Goal: Task Accomplishment & Management: Complete application form

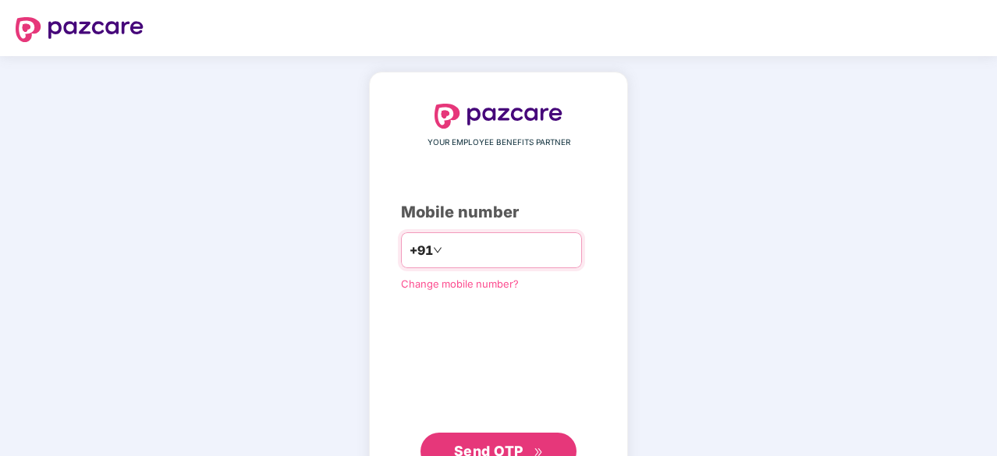
click at [470, 248] on input "number" at bounding box center [509, 250] width 128 height 25
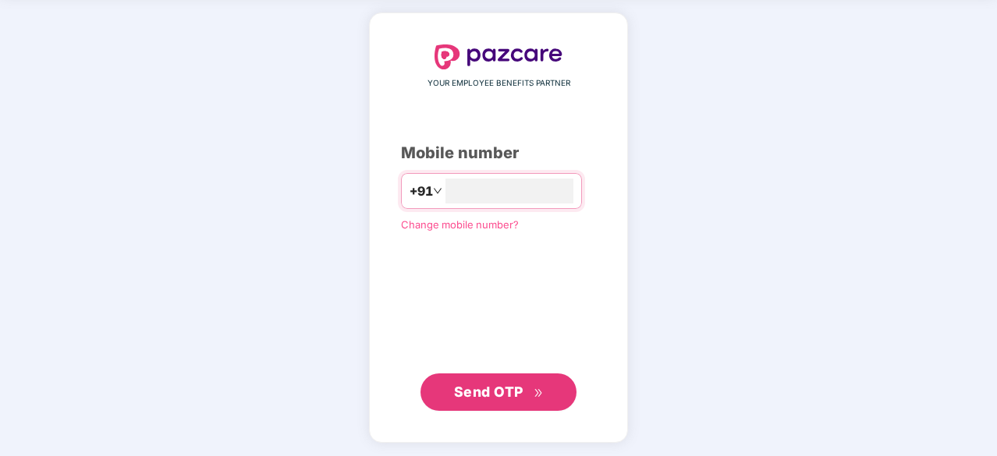
type input "**********"
click at [512, 404] on button "Send OTP" at bounding box center [498, 392] width 156 height 37
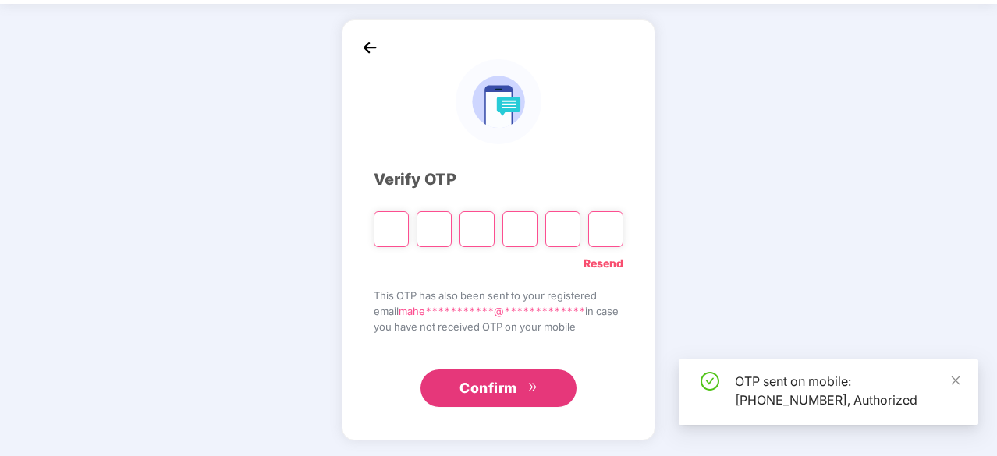
scroll to position [51, 0]
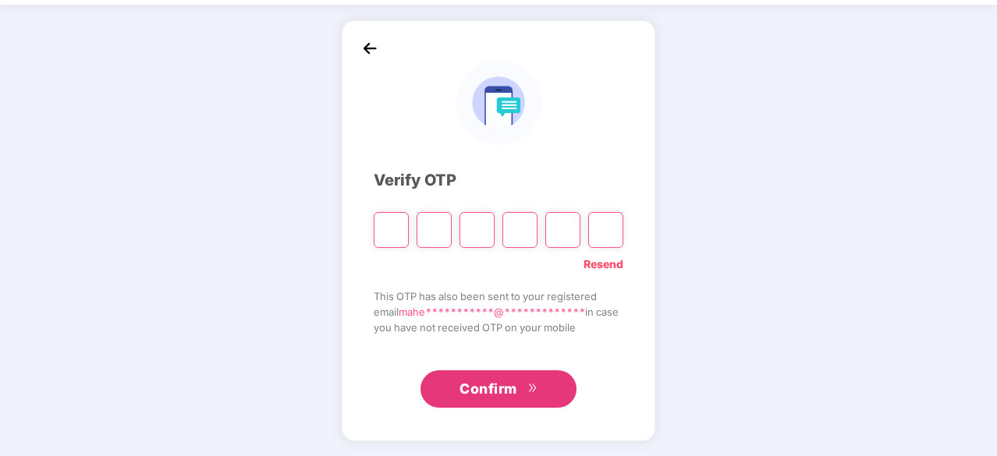
type input "*"
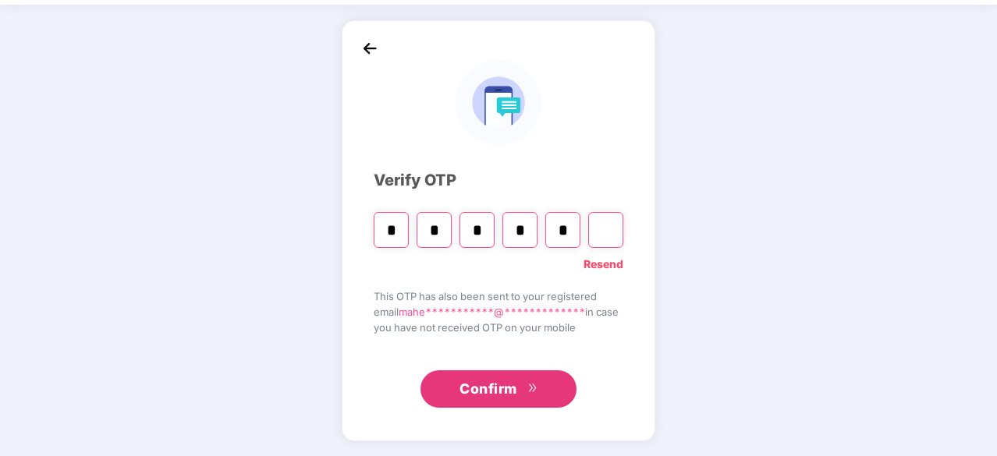
type input "*"
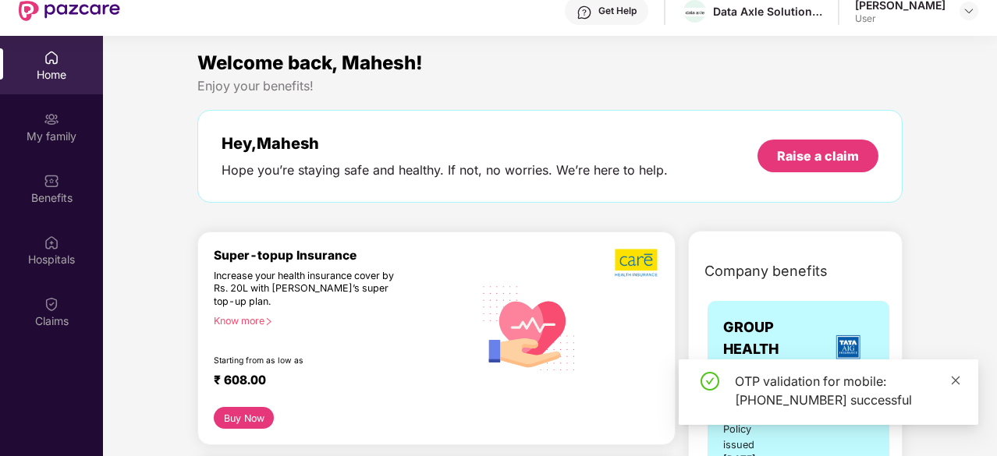
click at [959, 378] on icon "close" at bounding box center [955, 380] width 11 height 11
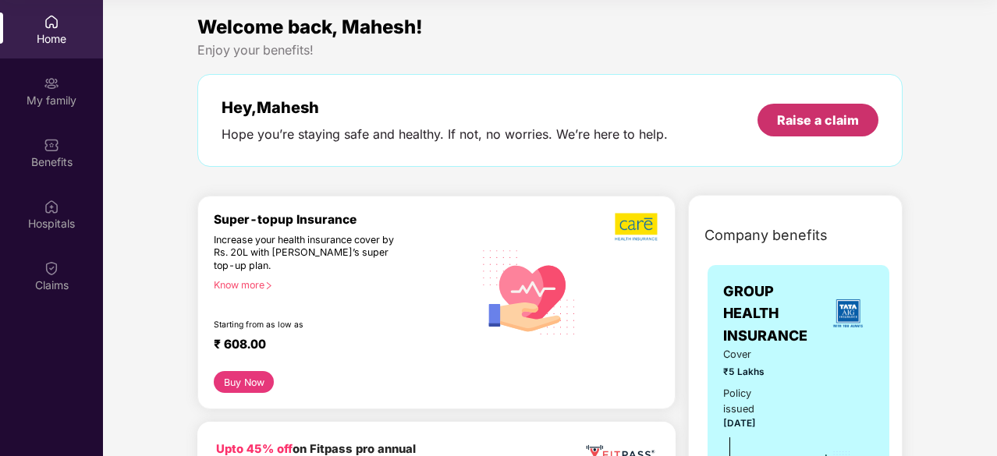
click at [843, 126] on div "Raise a claim" at bounding box center [818, 120] width 82 height 17
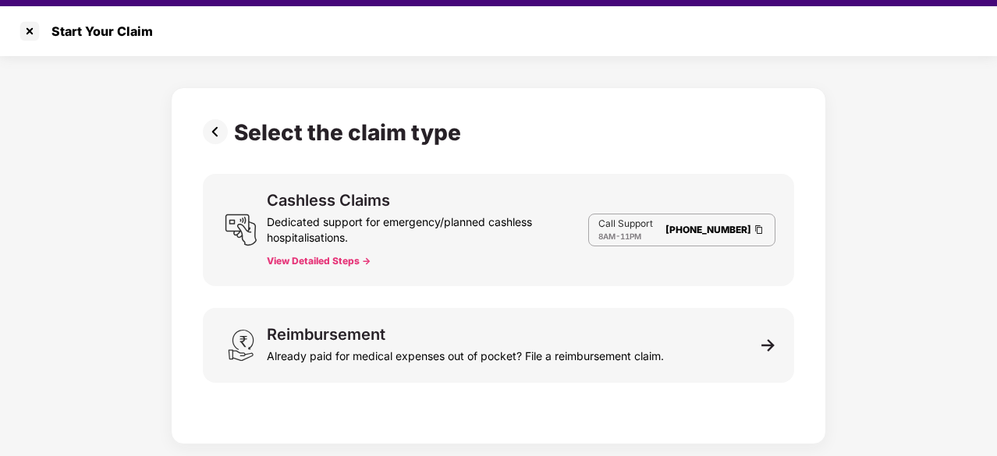
scroll to position [37, 0]
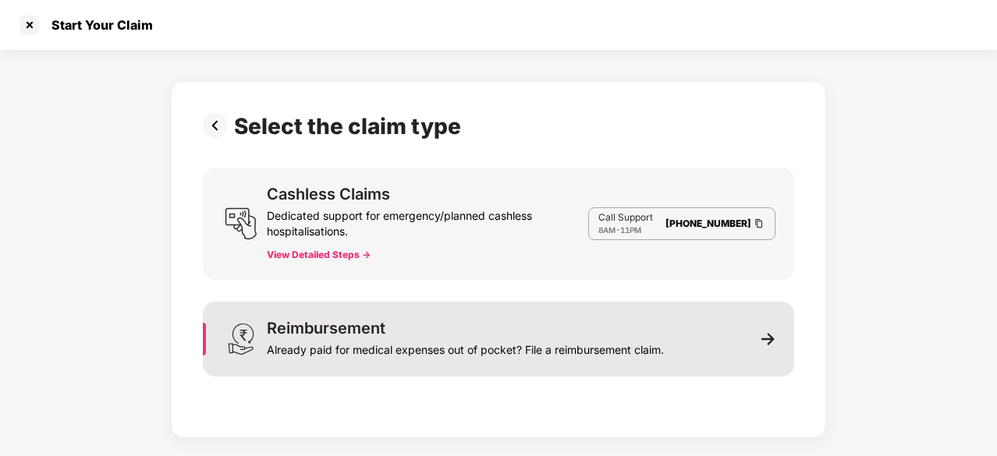
click at [724, 341] on div "Reimbursement Already paid for medical expenses out of pocket? File a reimburse…" at bounding box center [498, 339] width 591 height 75
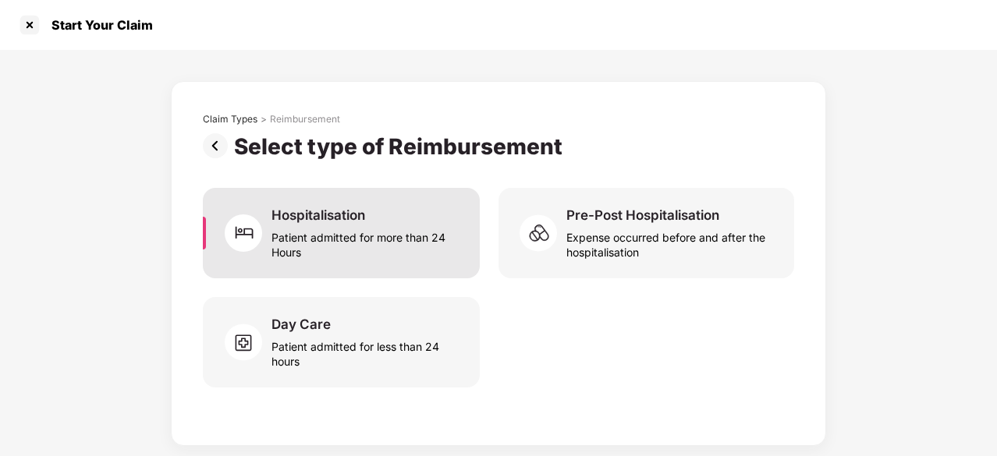
click at [406, 239] on div "Patient admitted for more than 24 Hours" at bounding box center [366, 242] width 190 height 36
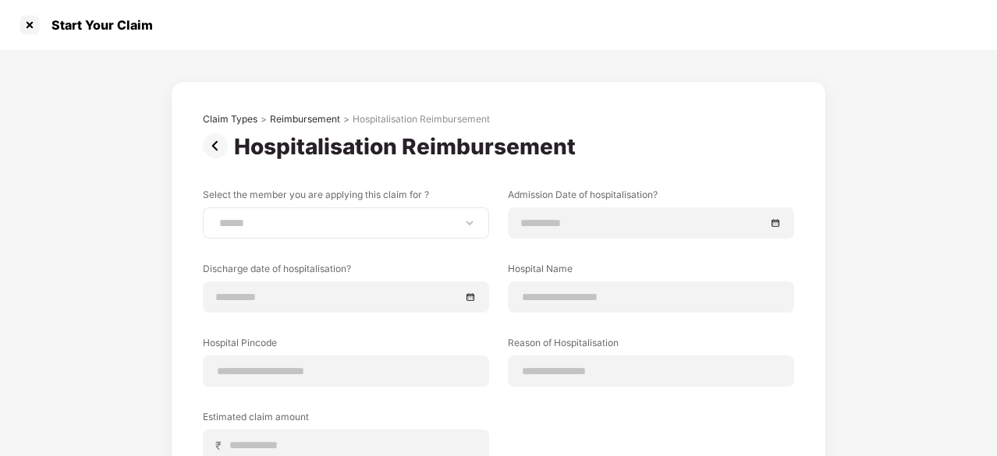
click at [423, 230] on div "**********" at bounding box center [346, 222] width 286 height 31
click at [469, 225] on select "**********" at bounding box center [346, 223] width 260 height 12
select select "**********"
click at [216, 217] on select "**********" at bounding box center [346, 223] width 260 height 12
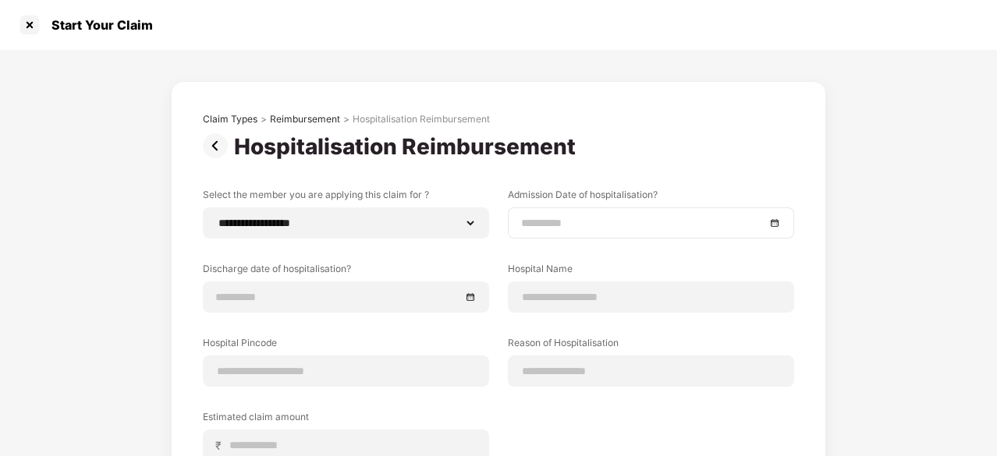
click at [547, 224] on input at bounding box center [643, 223] width 244 height 17
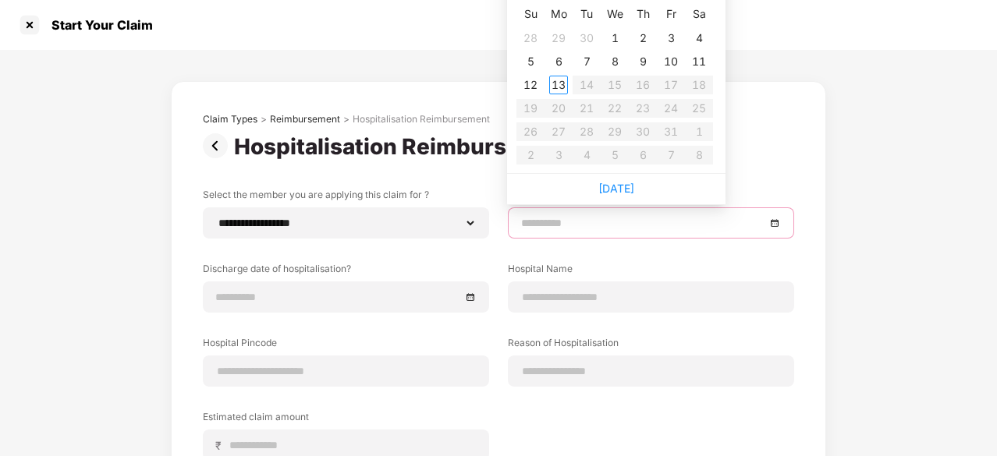
type input "**********"
click at [558, 62] on div "6" at bounding box center [558, 61] width 19 height 19
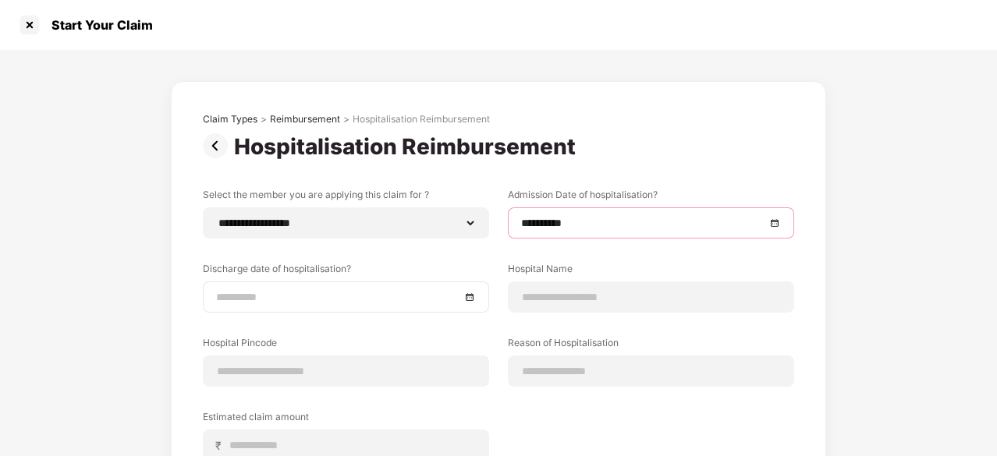
click at [474, 296] on div at bounding box center [346, 297] width 260 height 17
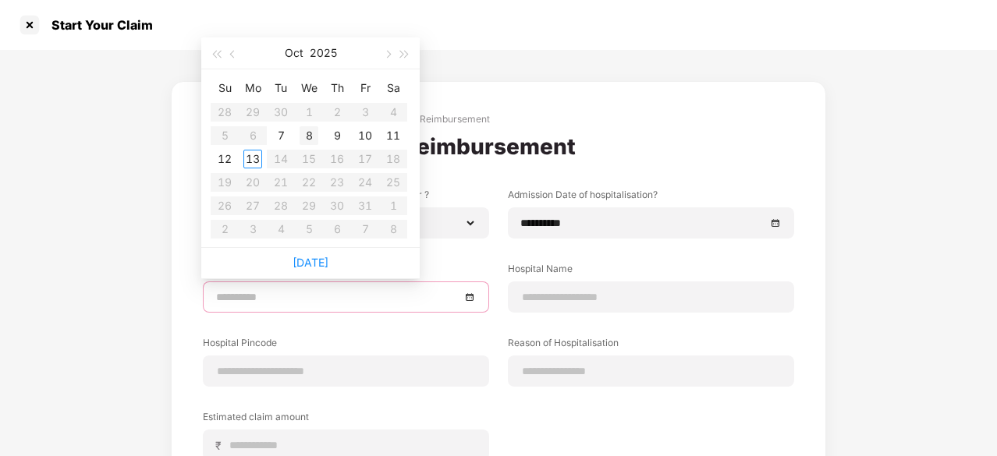
type input "**********"
click at [310, 132] on div "8" at bounding box center [309, 135] width 19 height 19
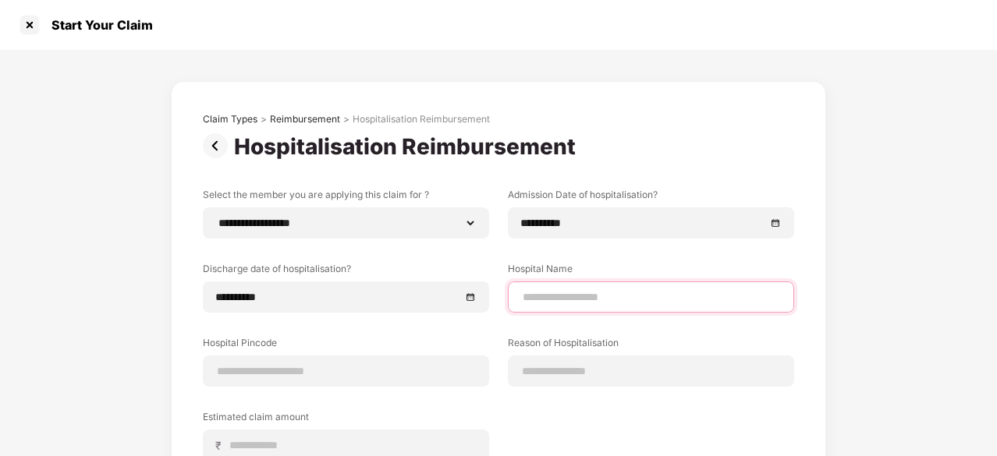
click at [620, 294] on input at bounding box center [651, 297] width 260 height 16
type input "*"
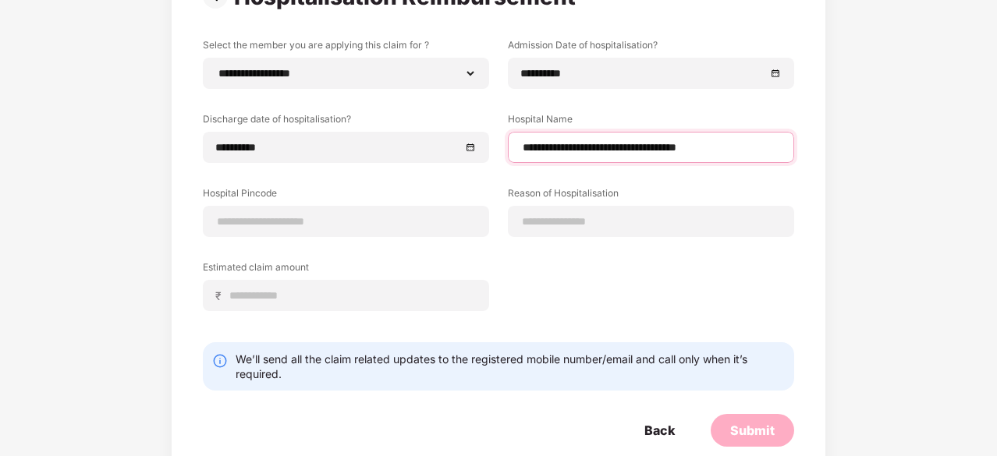
scroll to position [179, 0]
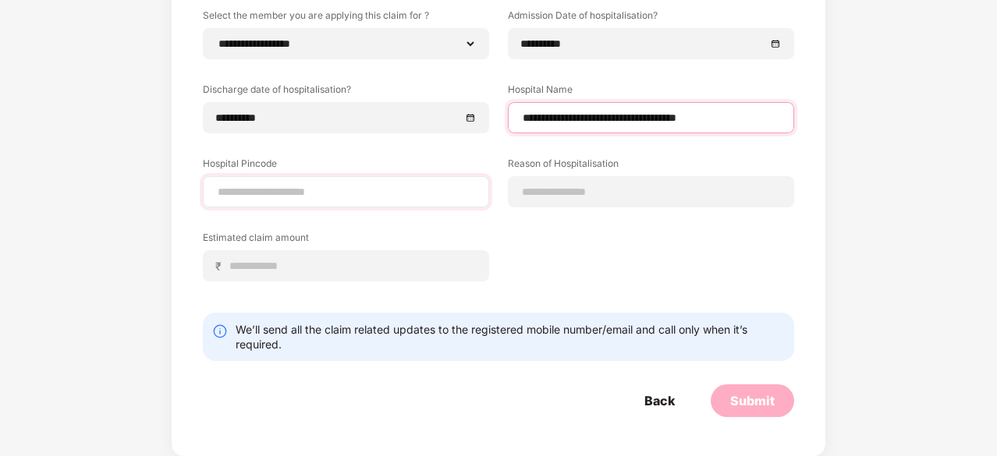
type input "**********"
click at [310, 187] on input at bounding box center [346, 192] width 260 height 16
type input "******"
select select "********"
select select "**********"
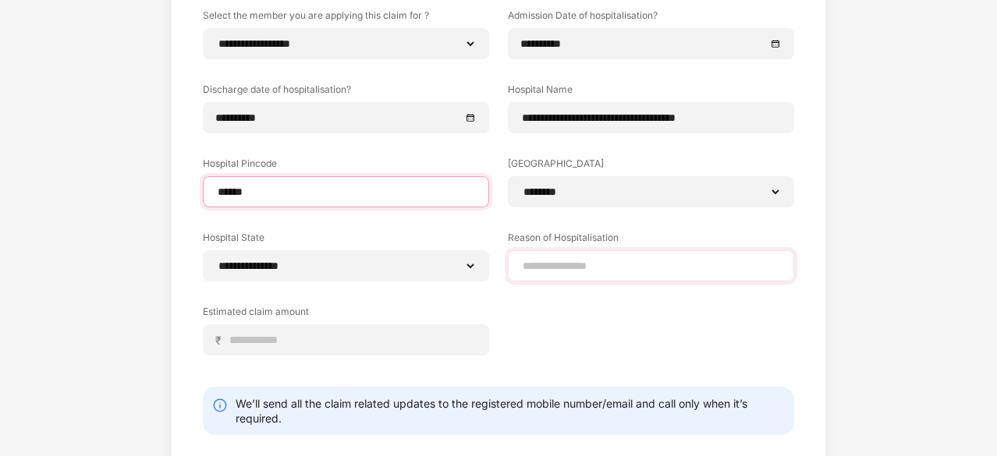
type input "******"
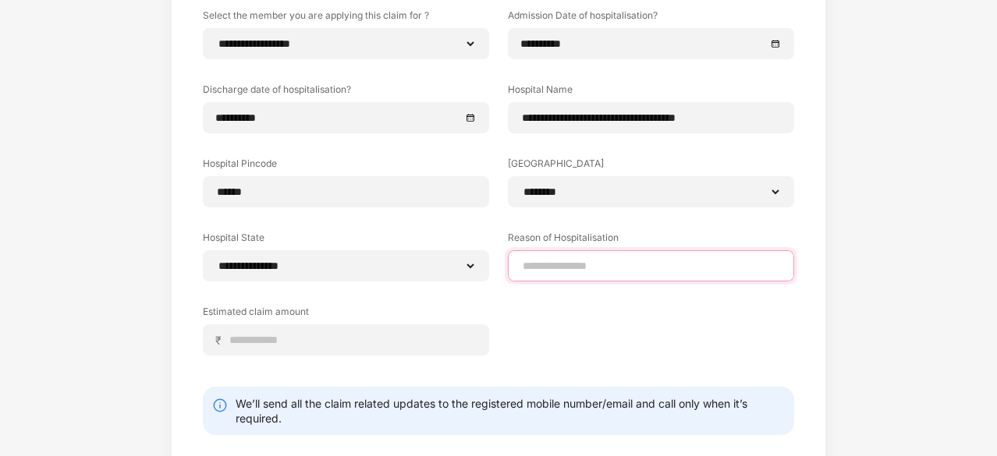
click at [578, 261] on input at bounding box center [651, 266] width 260 height 16
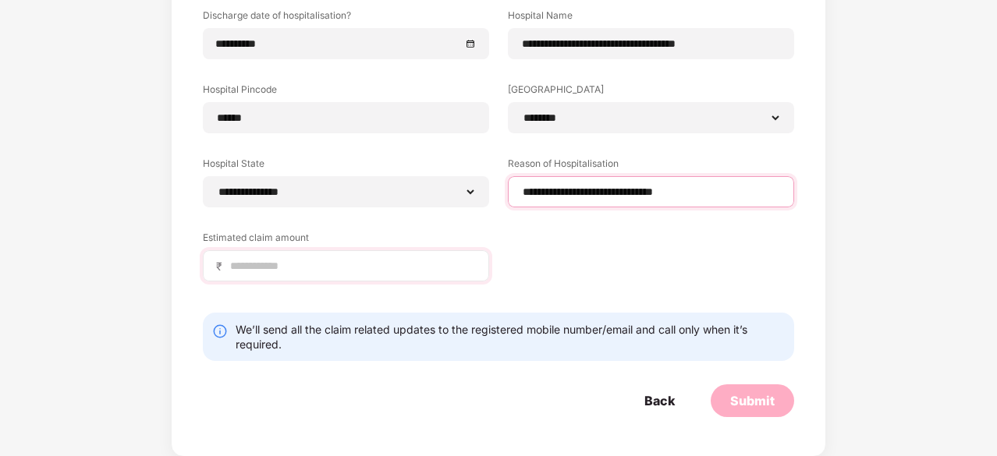
type input "**********"
click at [324, 268] on input at bounding box center [352, 266] width 247 height 16
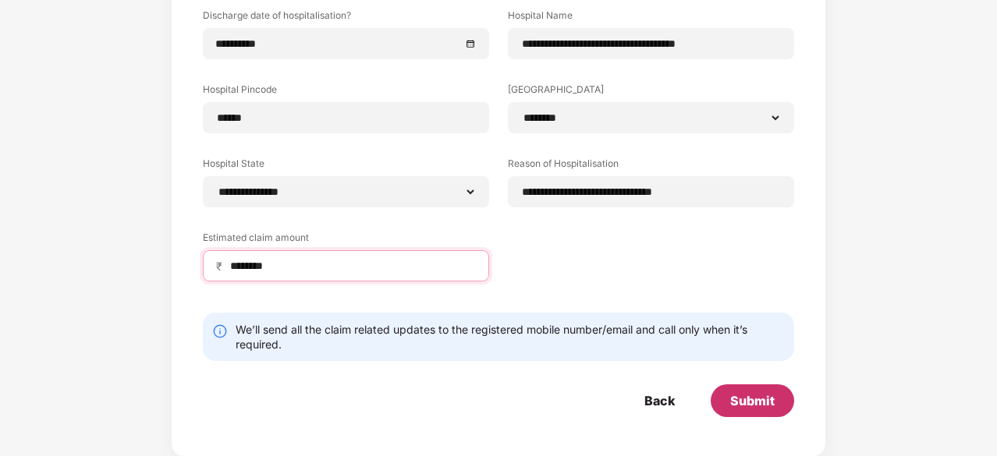
type input "********"
click at [758, 406] on div "Submit" at bounding box center [752, 400] width 44 height 17
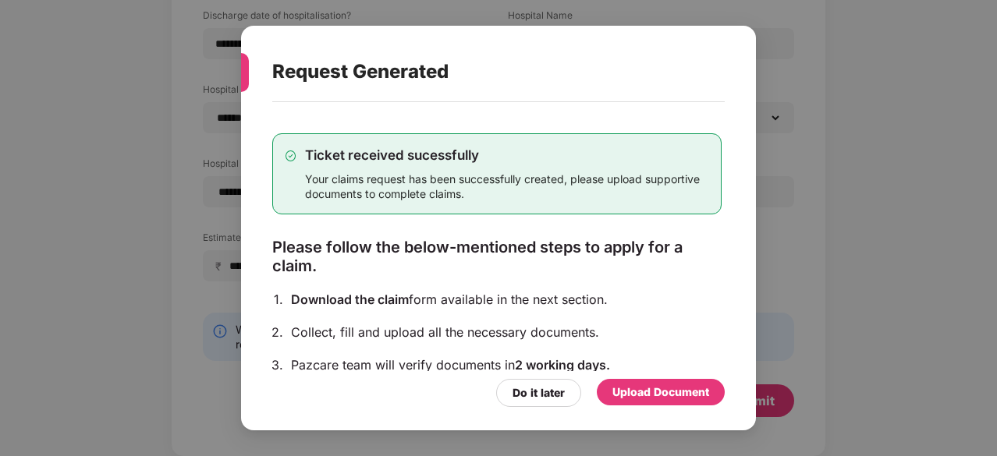
click at [651, 392] on div "Upload Document" at bounding box center [660, 392] width 97 height 17
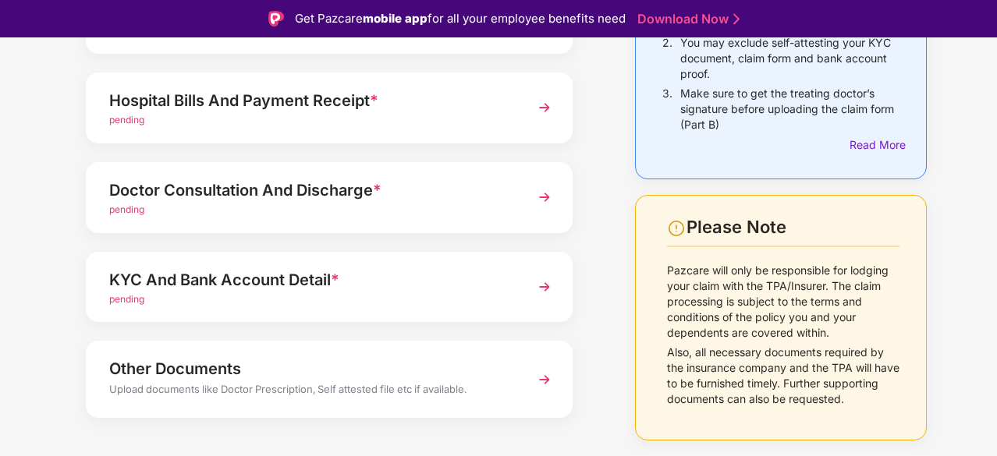
click at [431, 392] on div "Upload documents like Doctor Prescription, Self attested file etc if available." at bounding box center [310, 391] width 403 height 20
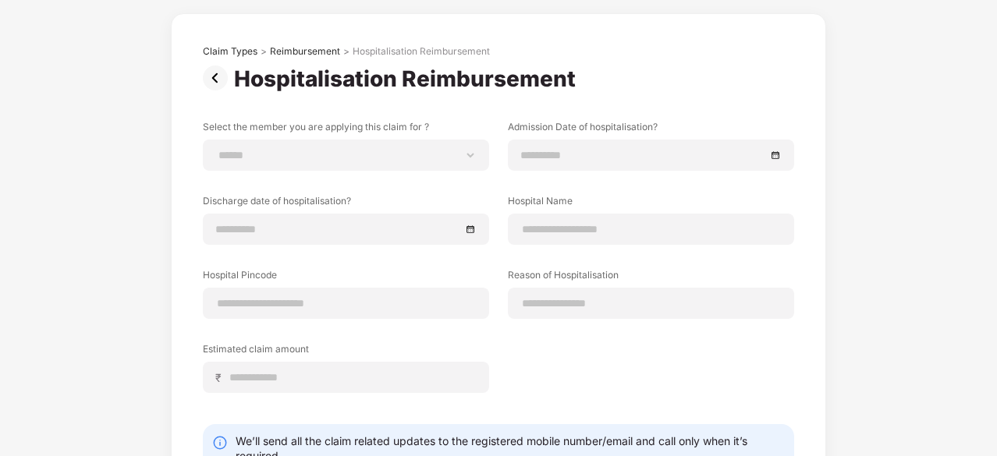
scroll to position [179, 0]
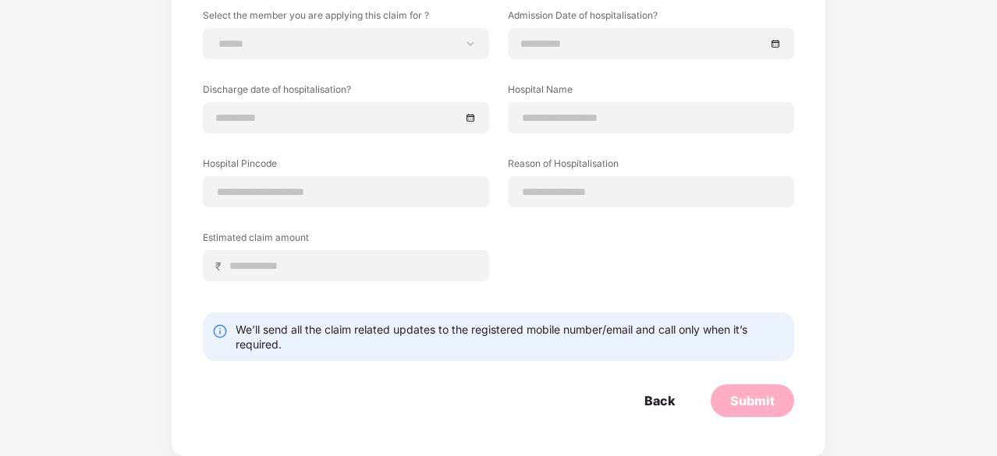
click at [771, 411] on div "Submit" at bounding box center [752, 401] width 83 height 33
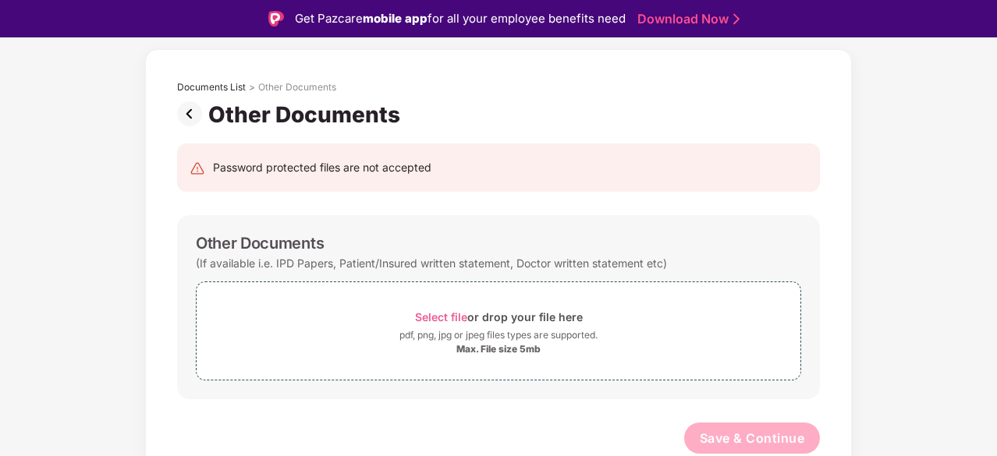
scroll to position [60, 0]
click at [187, 113] on img at bounding box center [192, 115] width 31 height 25
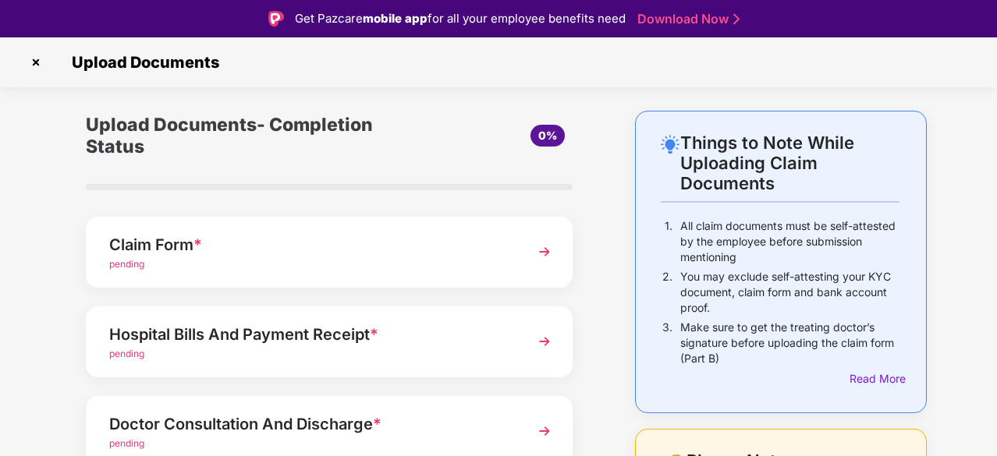
click at [364, 250] on div "Claim Form *" at bounding box center [310, 244] width 403 height 25
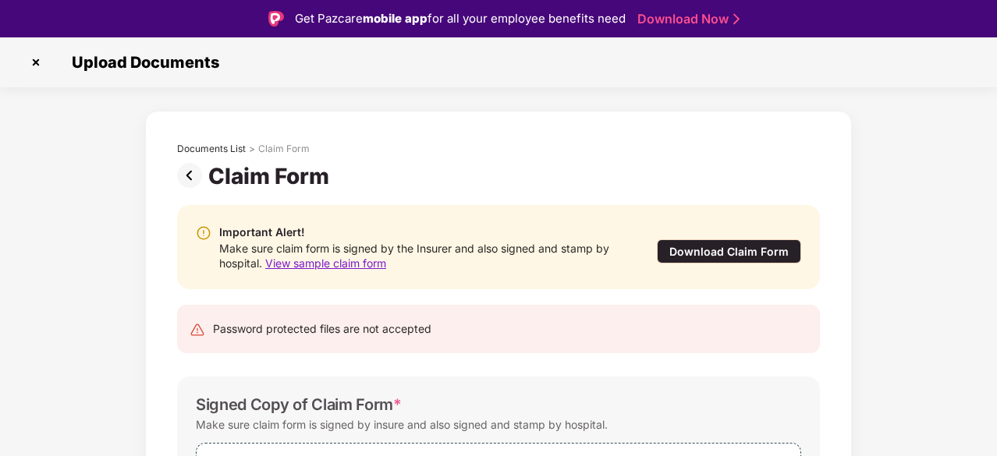
drag, startPoint x: 353, startPoint y: 261, endPoint x: 303, endPoint y: 263, distance: 50.8
click at [303, 263] on span "View sample claim form" at bounding box center [325, 263] width 121 height 13
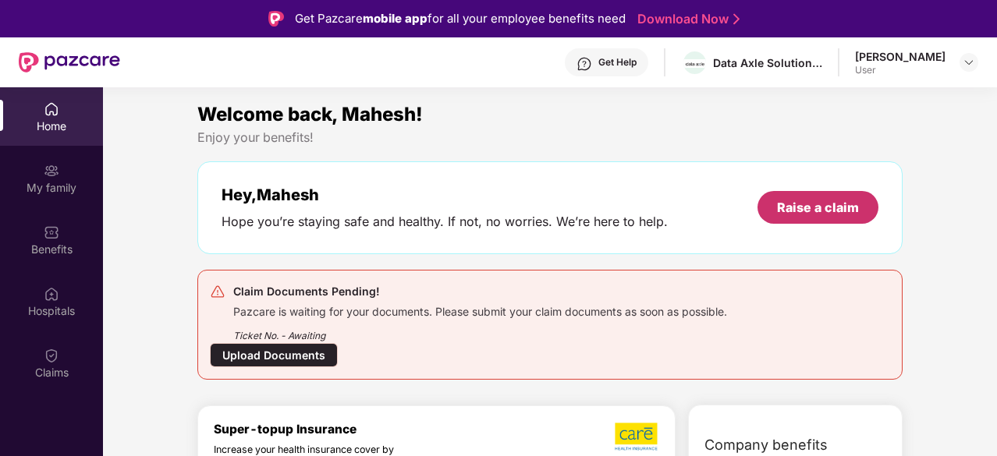
click at [799, 196] on div "Raise a claim" at bounding box center [817, 207] width 121 height 33
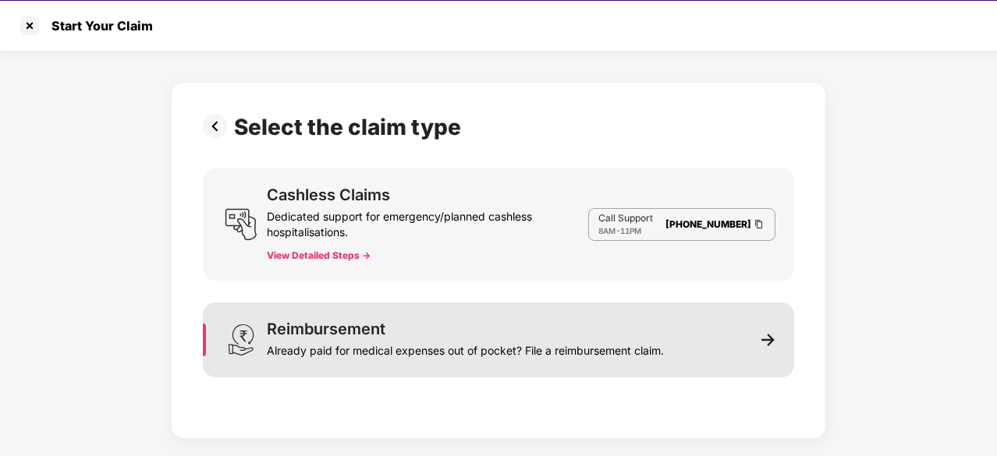
scroll to position [37, 0]
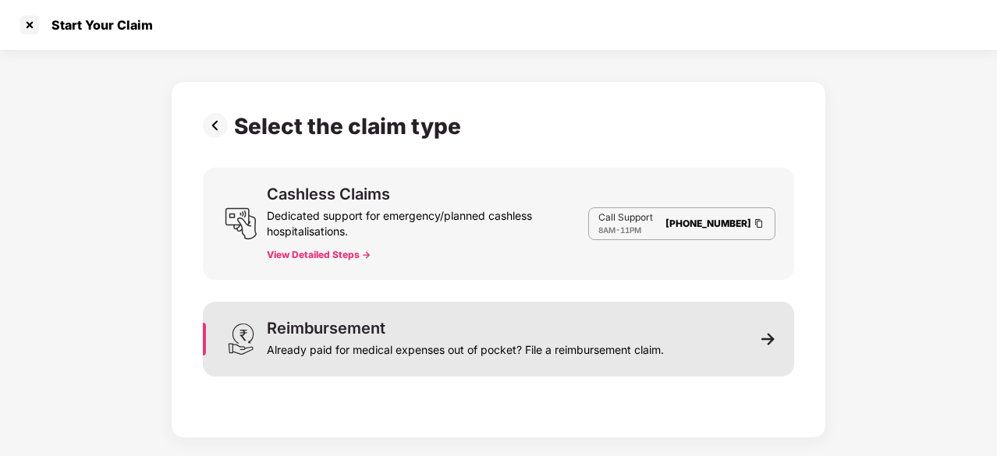
click at [415, 333] on div "Reimbursement Already paid for medical expenses out of pocket? File a reimburse…" at bounding box center [465, 339] width 397 height 37
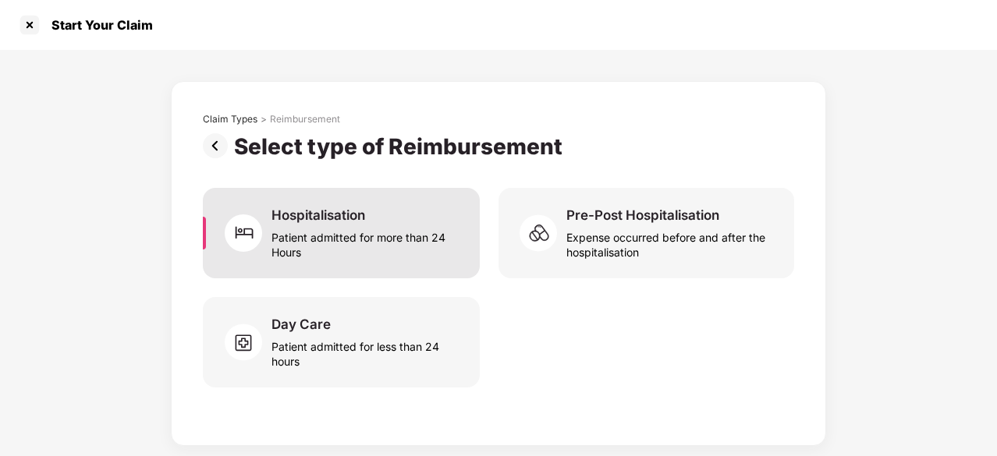
click at [385, 252] on div "Patient admitted for more than 24 Hours" at bounding box center [366, 242] width 190 height 36
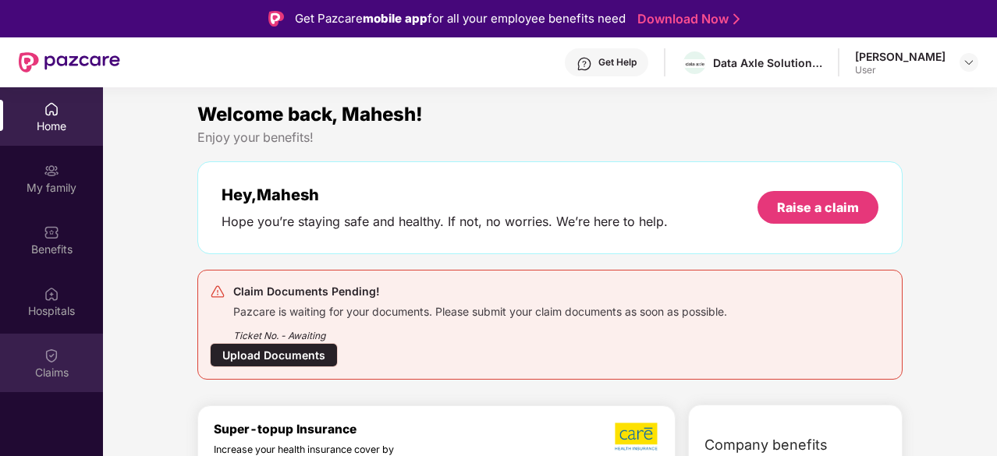
click at [56, 356] on img at bounding box center [52, 356] width 16 height 16
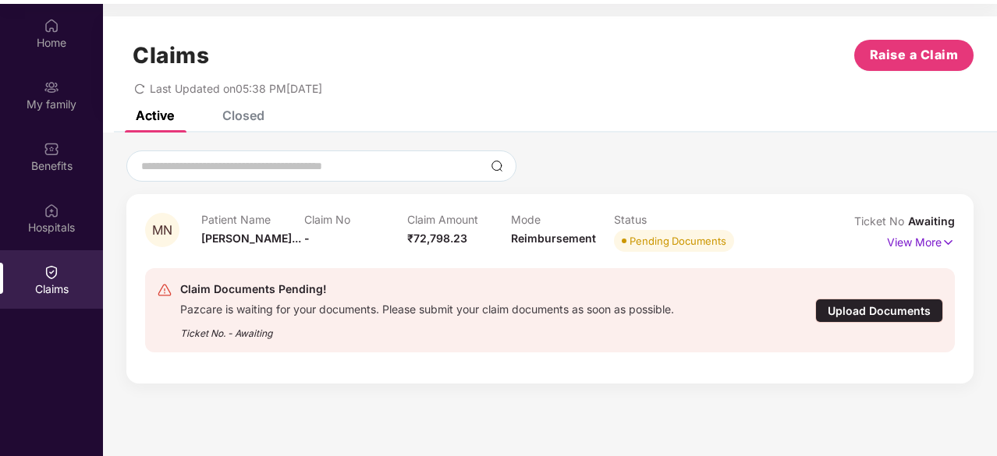
scroll to position [87, 0]
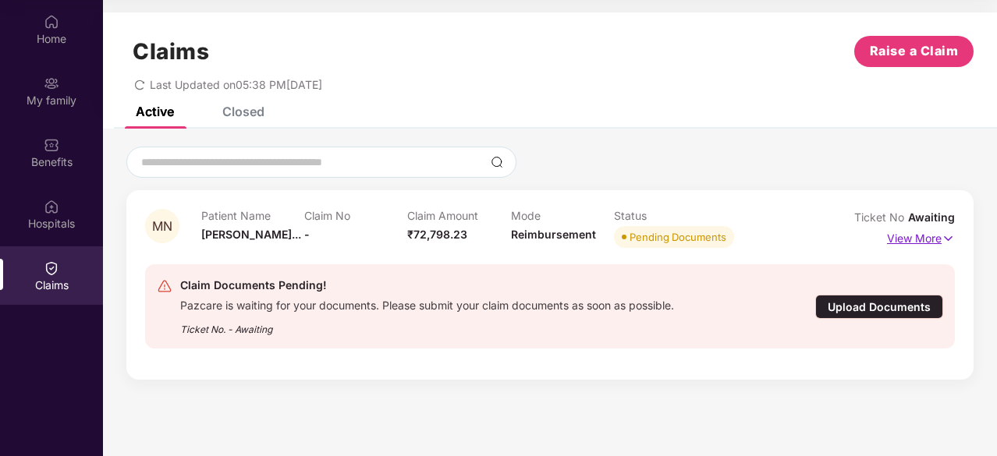
click at [923, 238] on p "View More" at bounding box center [921, 236] width 68 height 21
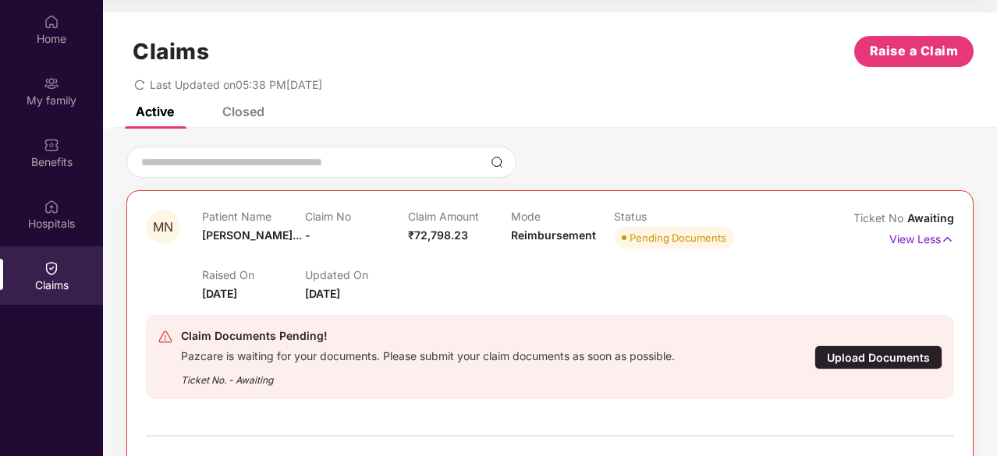
click at [846, 359] on div "Upload Documents" at bounding box center [878, 358] width 128 height 24
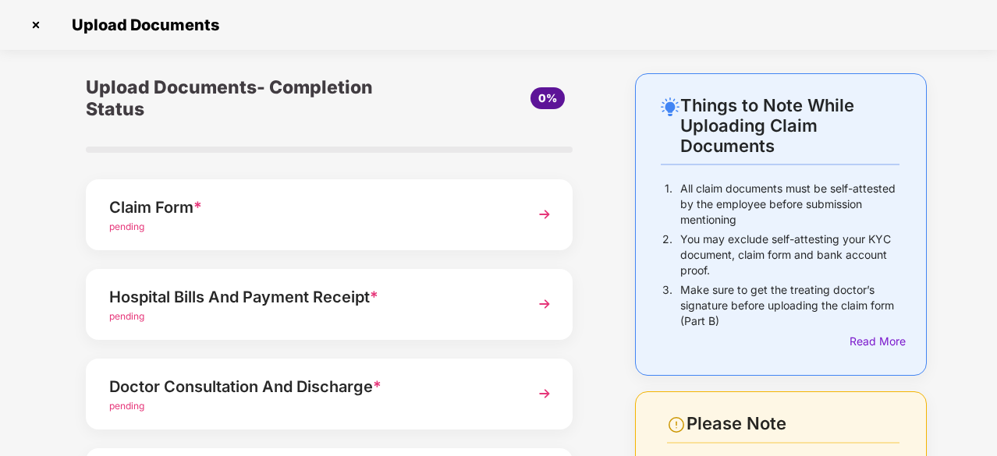
click at [516, 216] on div "Claim Form * pending" at bounding box center [329, 214] width 487 height 71
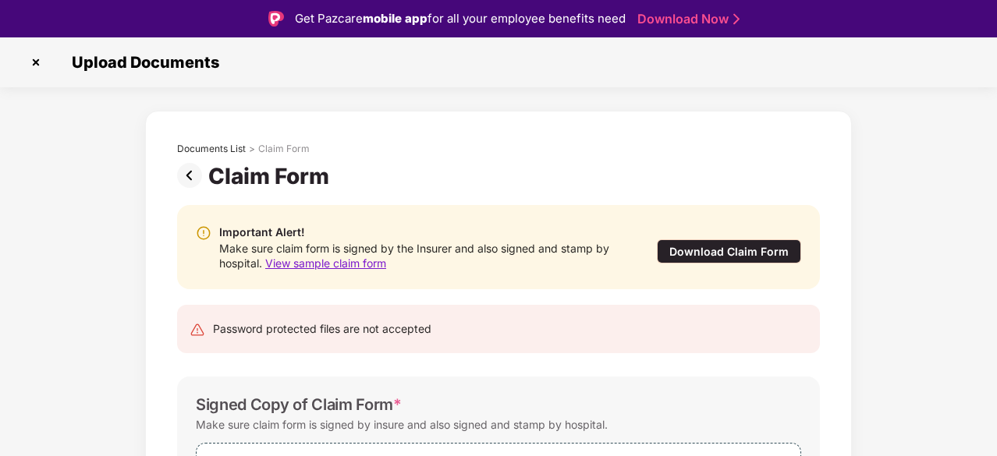
click at [693, 249] on div "Download Claim Form" at bounding box center [729, 251] width 144 height 24
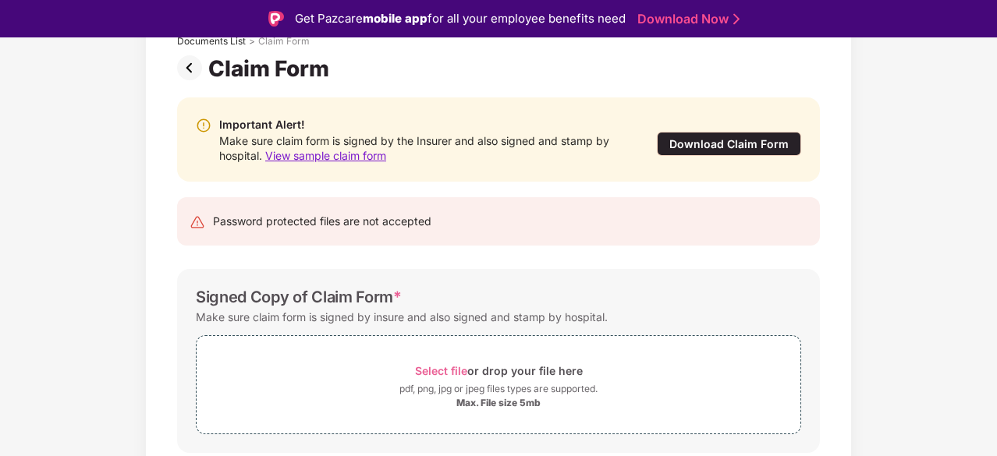
scroll to position [82, 0]
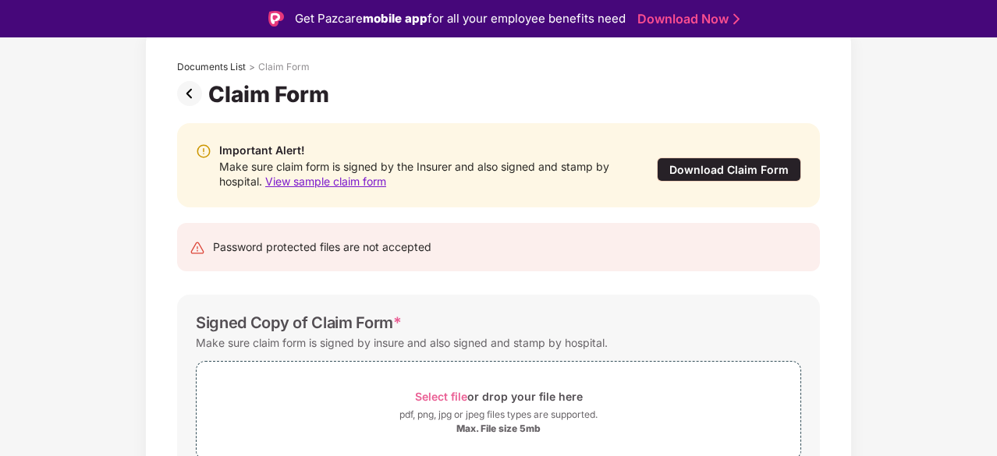
drag, startPoint x: 325, startPoint y: 174, endPoint x: 300, endPoint y: 183, distance: 26.4
click at [300, 183] on span "View sample claim form" at bounding box center [325, 181] width 121 height 13
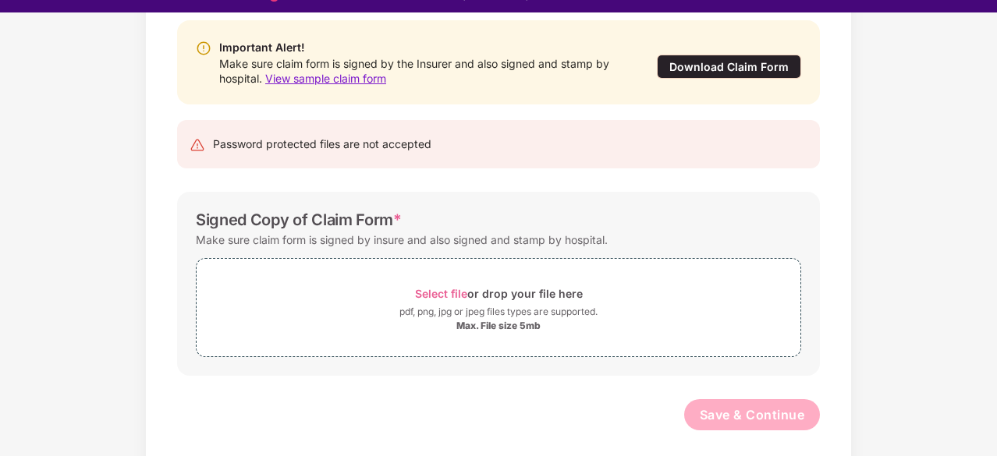
scroll to position [37, 0]
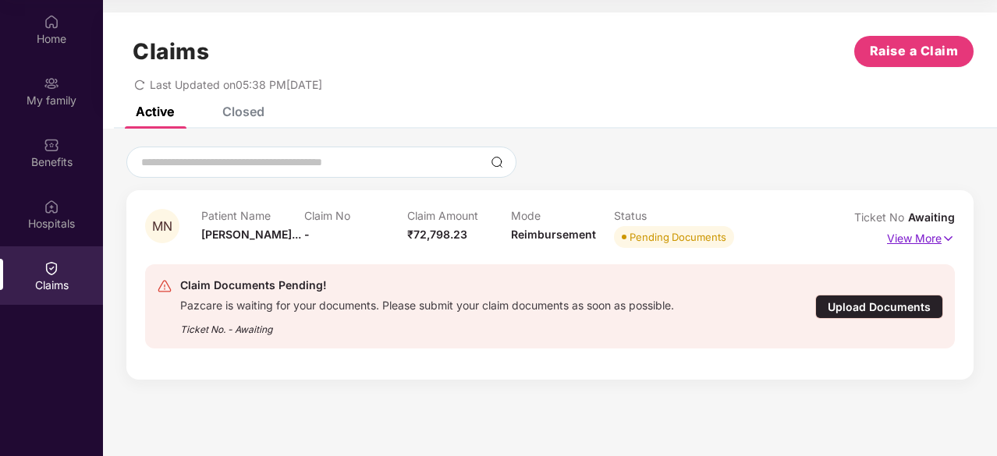
click at [899, 239] on p "View More" at bounding box center [921, 236] width 68 height 21
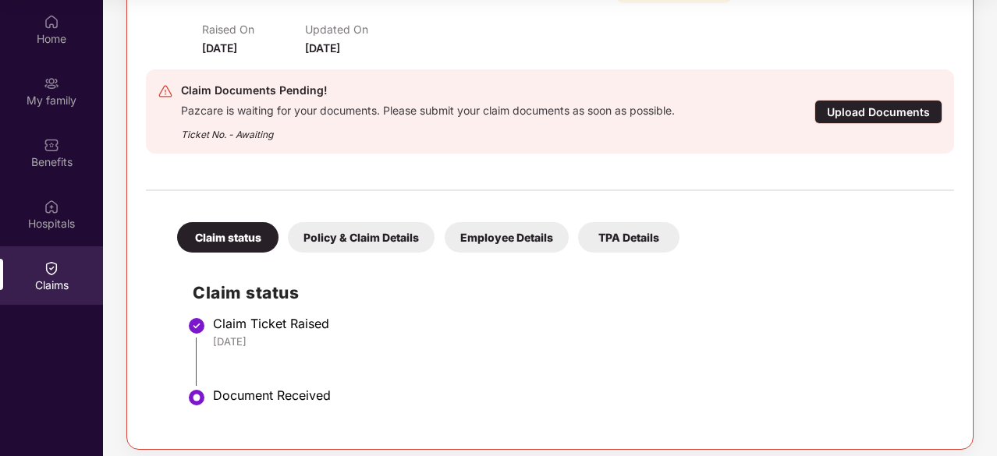
scroll to position [254, 0]
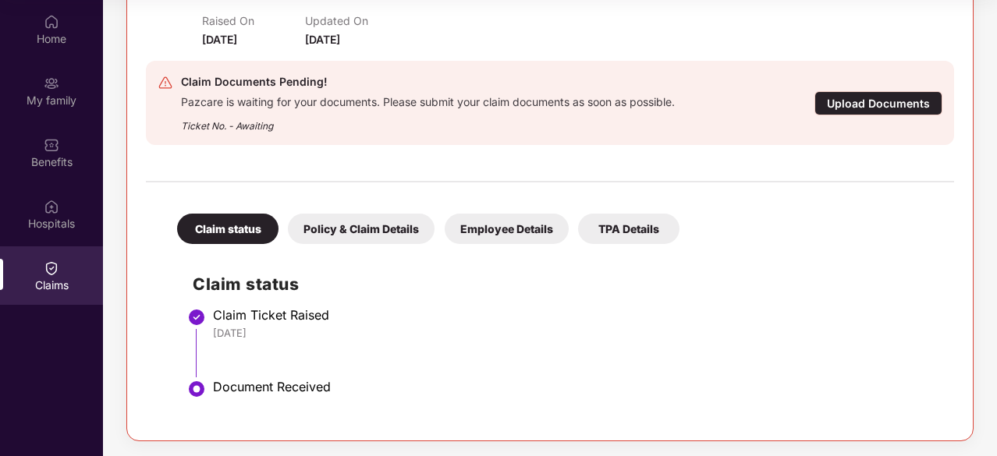
click at [512, 230] on div "Employee Details" at bounding box center [507, 229] width 124 height 30
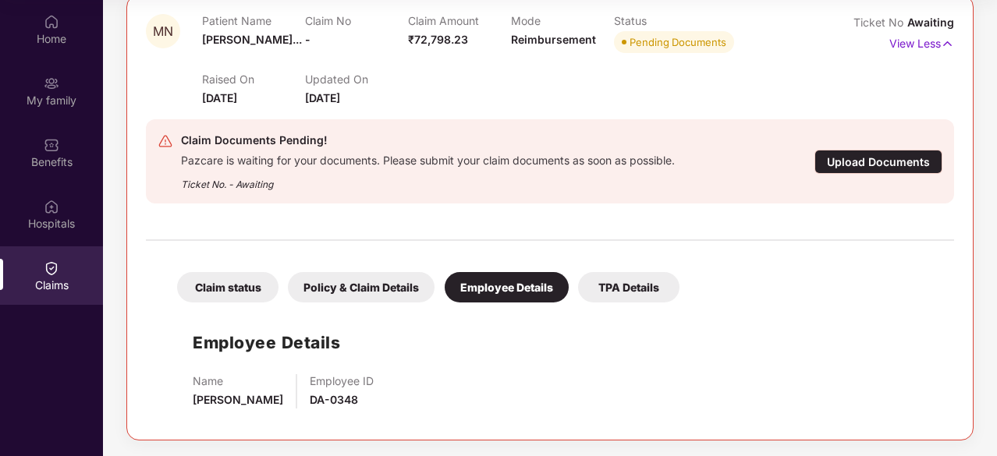
scroll to position [195, 0]
click at [398, 286] on div "Policy & Claim Details" at bounding box center [361, 288] width 147 height 30
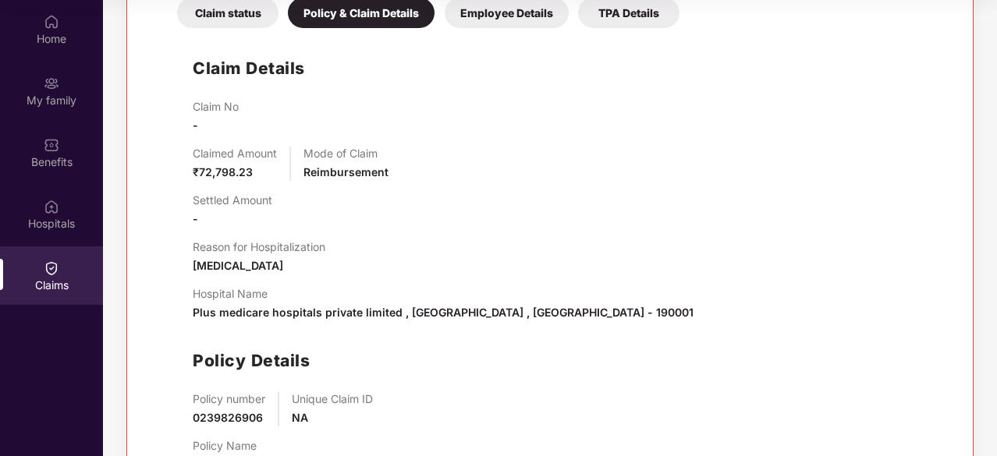
scroll to position [534, 0]
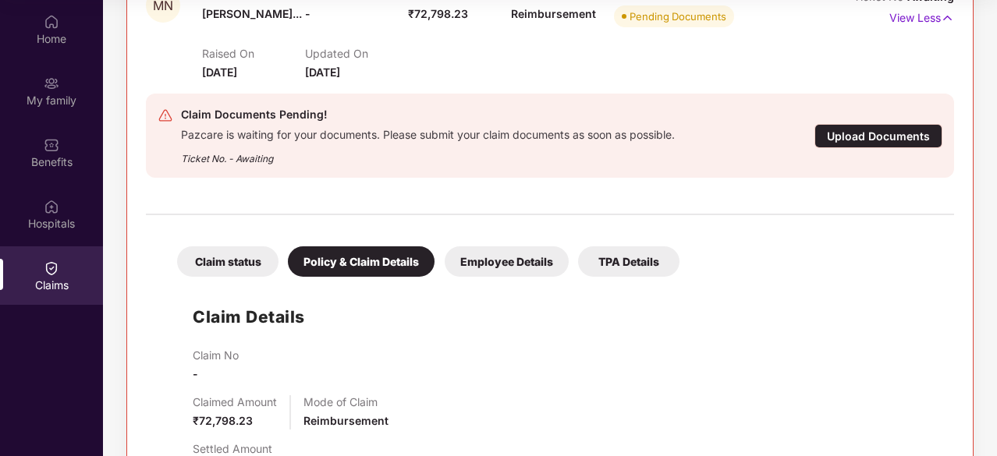
click at [602, 257] on div "TPA Details" at bounding box center [628, 261] width 101 height 30
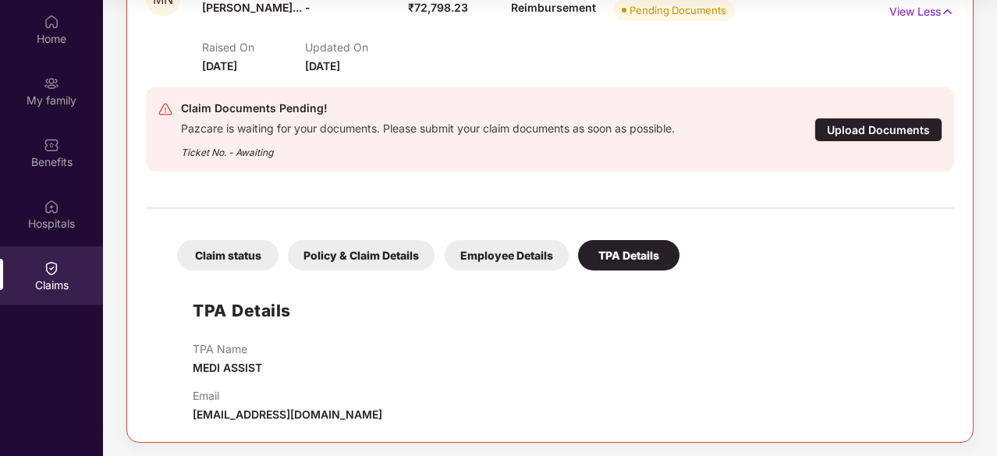
scroll to position [229, 0]
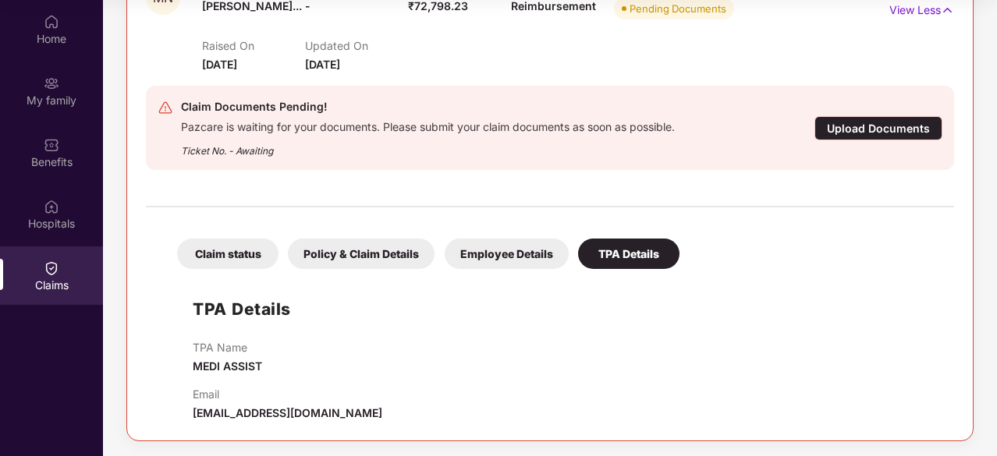
click at [234, 248] on div "Claim status" at bounding box center [227, 254] width 101 height 30
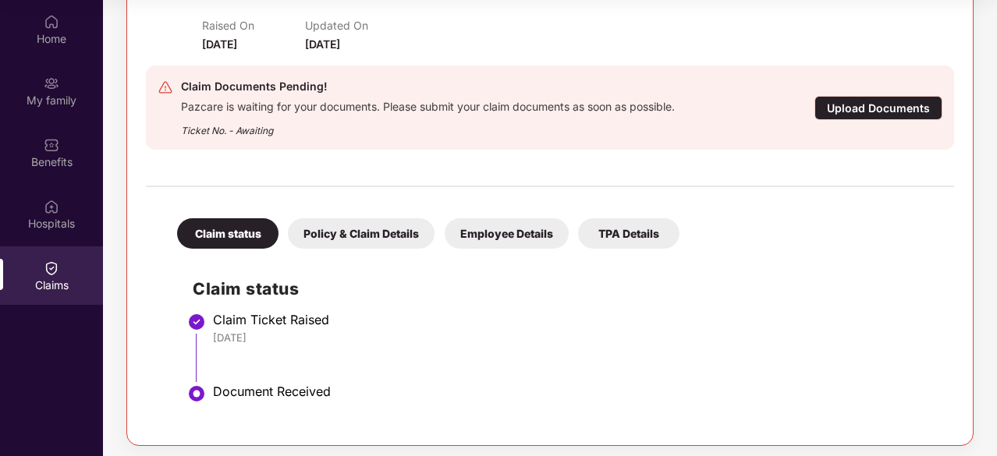
scroll to position [254, 0]
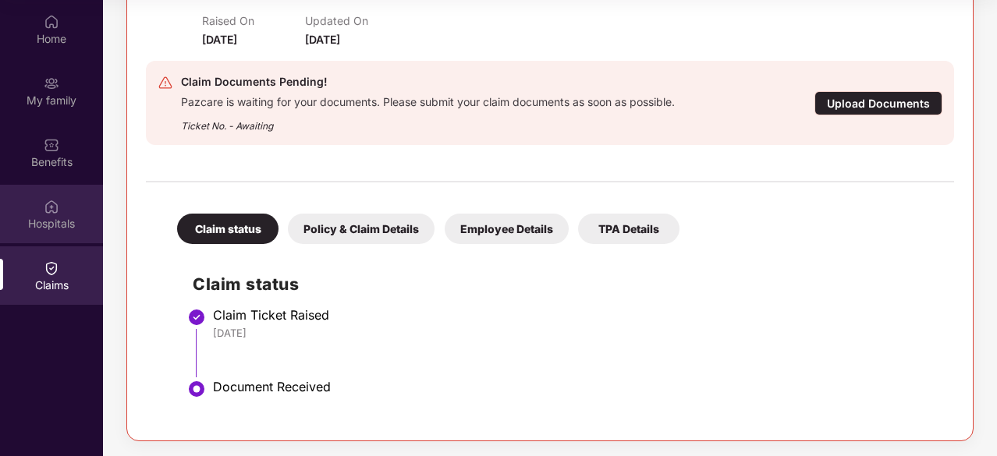
click at [70, 230] on div "Hospitals" at bounding box center [51, 224] width 103 height 16
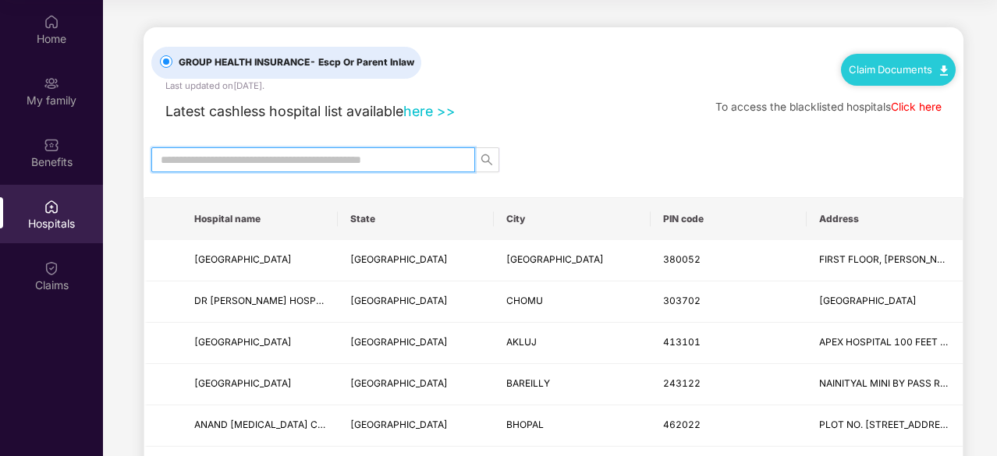
click at [299, 165] on input "text" at bounding box center [307, 159] width 293 height 17
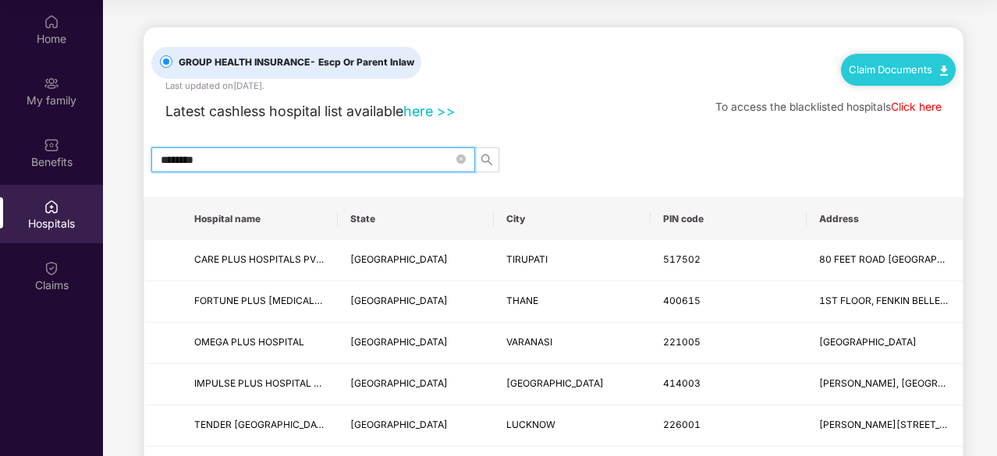
type input "*********"
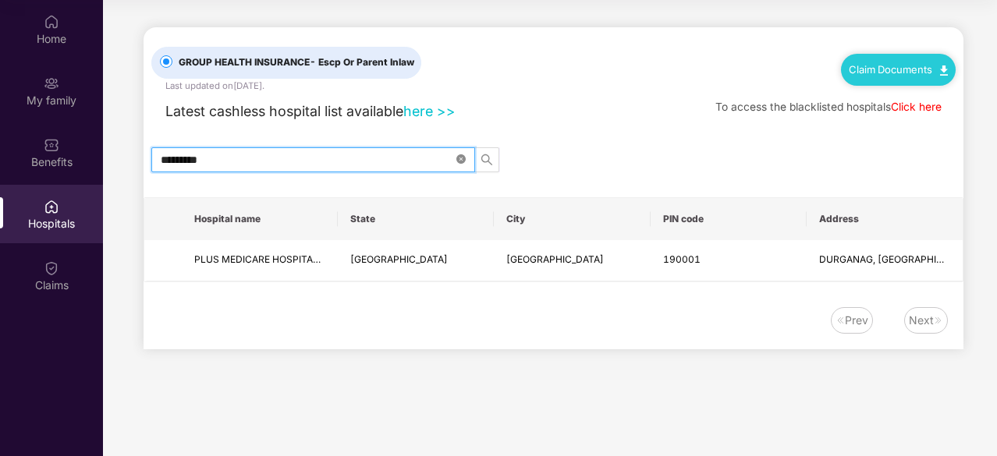
click at [463, 156] on icon "close-circle" at bounding box center [460, 158] width 9 height 9
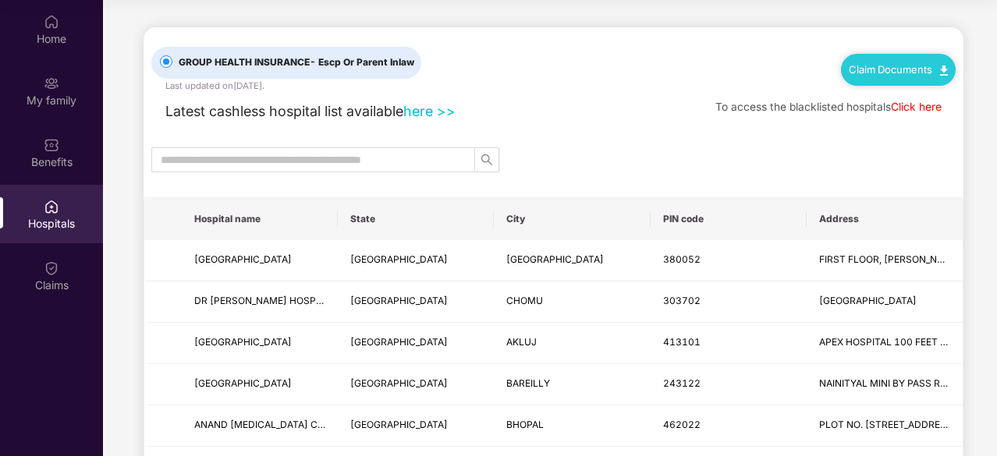
click at [905, 58] on div "Claim Documents" at bounding box center [898, 69] width 115 height 31
click at [920, 65] on link "Claim Documents" at bounding box center [898, 69] width 99 height 12
click at [41, 263] on div "Claims" at bounding box center [51, 275] width 103 height 59
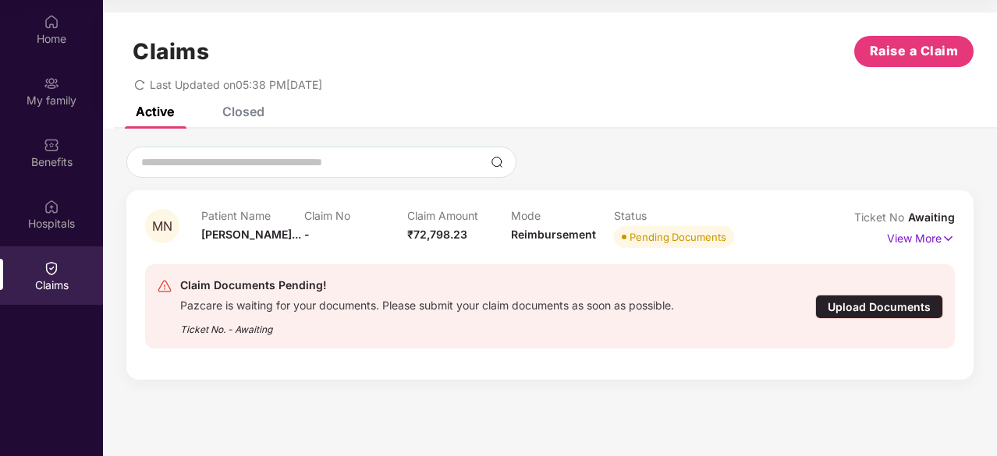
click at [899, 305] on div "Upload Documents" at bounding box center [879, 307] width 128 height 24
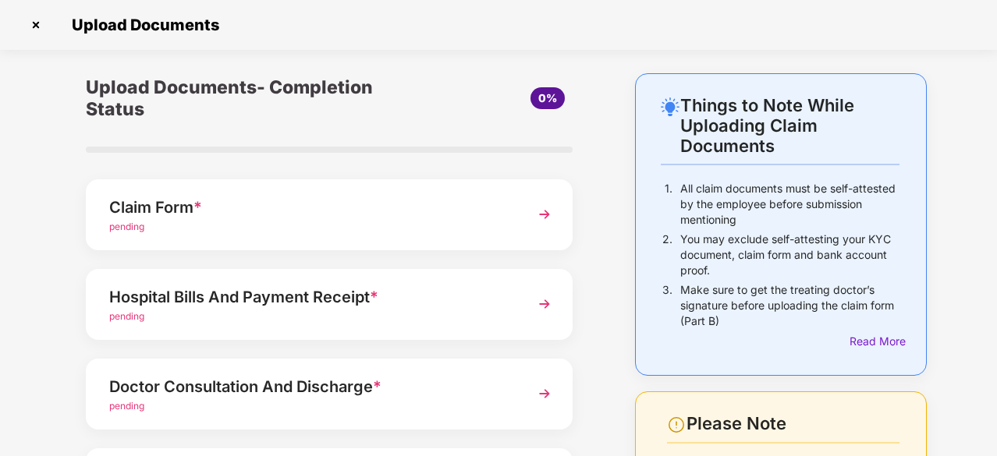
click at [399, 229] on div "pending" at bounding box center [310, 227] width 403 height 15
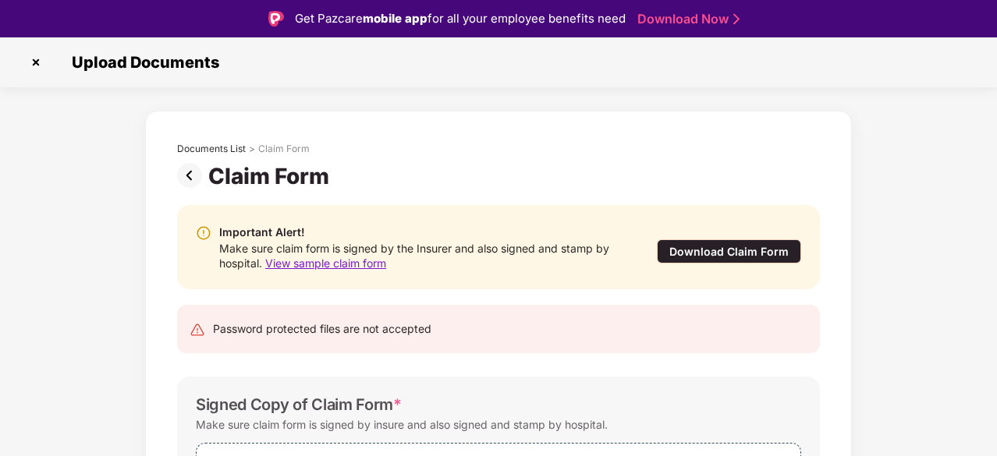
click at [353, 263] on span "View sample claim form" at bounding box center [325, 263] width 121 height 13
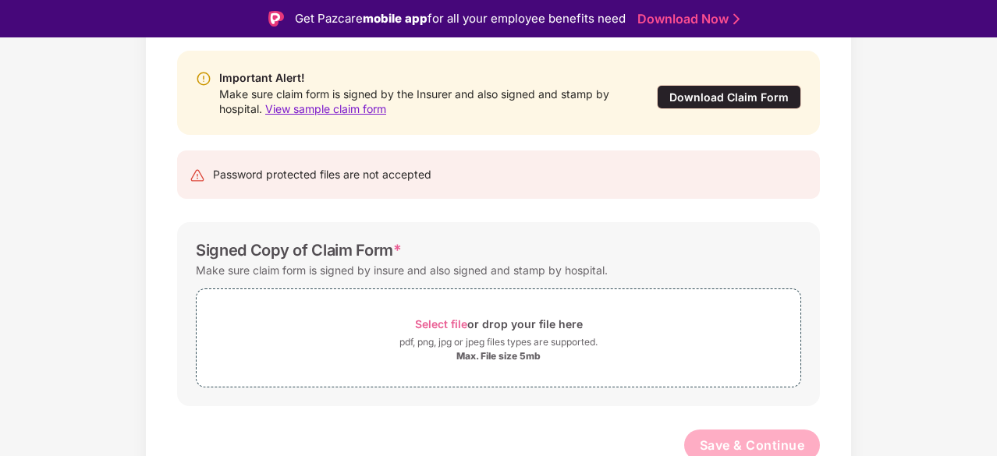
scroll to position [160, 0]
